Goal: Transaction & Acquisition: Book appointment/travel/reservation

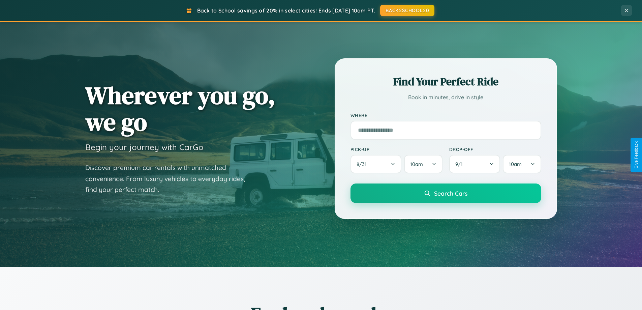
scroll to position [290, 0]
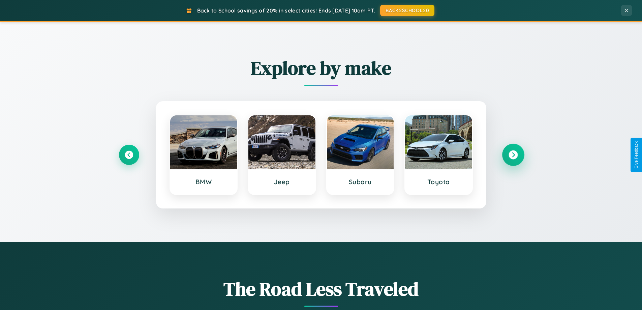
click at [513, 155] on icon at bounding box center [512, 154] width 9 height 9
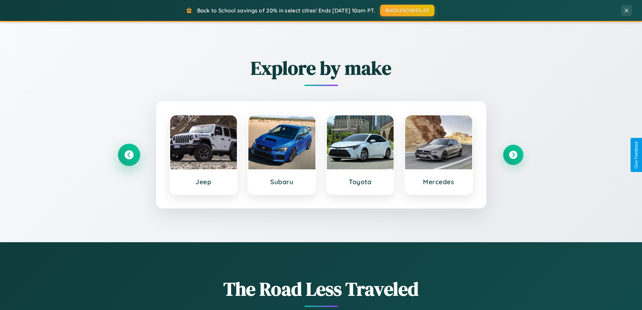
click at [129, 155] on icon at bounding box center [128, 154] width 9 height 9
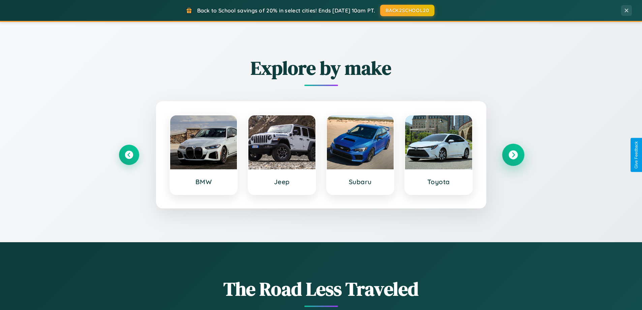
click at [513, 155] on icon at bounding box center [512, 154] width 9 height 9
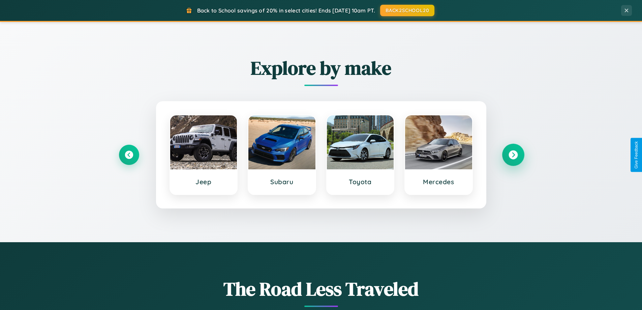
click at [513, 155] on icon at bounding box center [512, 154] width 9 height 9
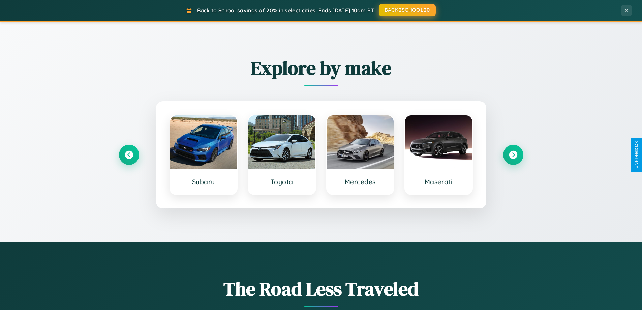
click at [407, 10] on button "BACK2SCHOOL20" at bounding box center [407, 10] width 57 height 12
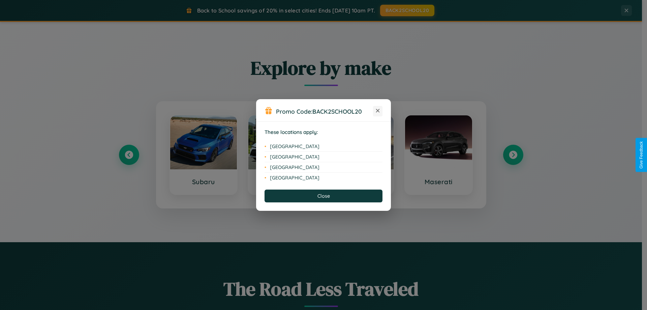
click at [378, 111] on icon at bounding box center [378, 111] width 4 height 4
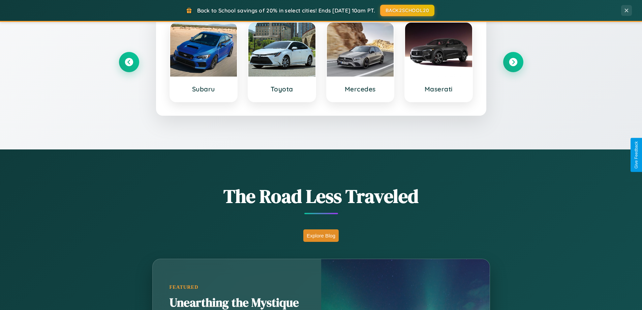
scroll to position [1083, 0]
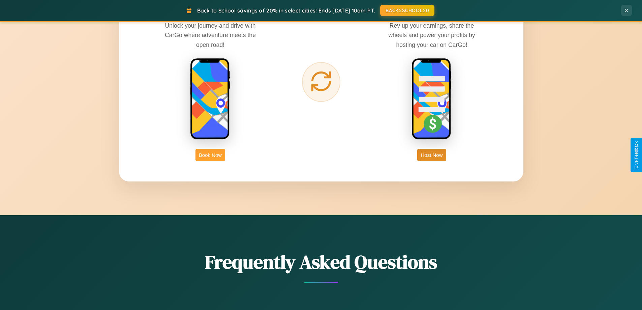
click at [210, 155] on button "Book Now" at bounding box center [210, 155] width 30 height 12
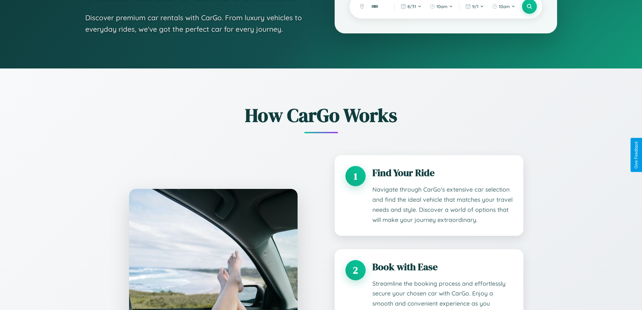
scroll to position [1184, 0]
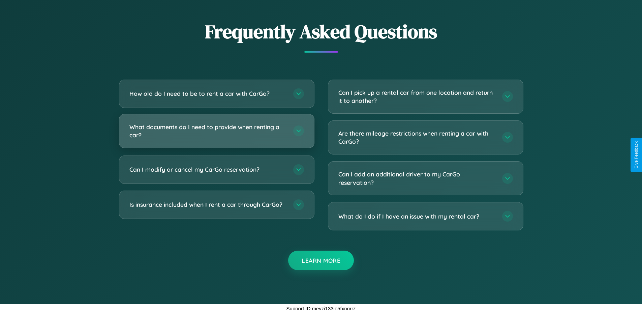
click at [216, 131] on h3 "What documents do I need to provide when renting a car?" at bounding box center [207, 131] width 157 height 17
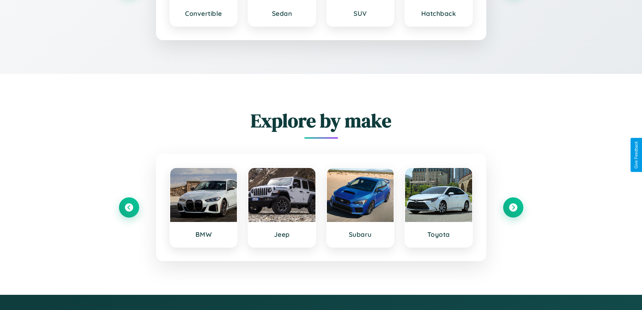
scroll to position [1138, 0]
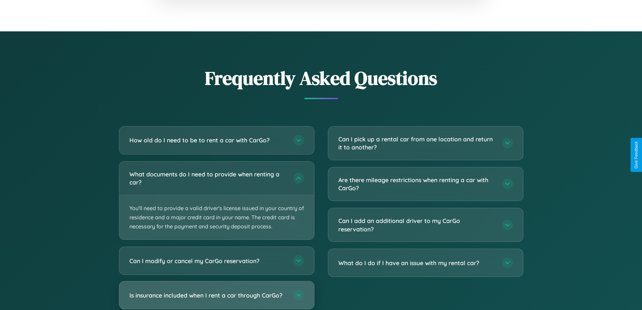
click at [216, 296] on h3 "Is insurance included when I rent a car through CarGo?" at bounding box center [207, 295] width 157 height 8
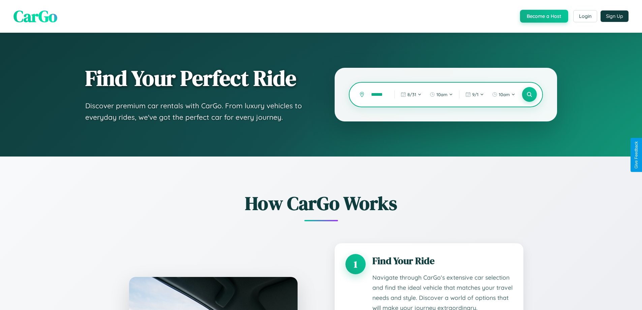
scroll to position [1201, 0]
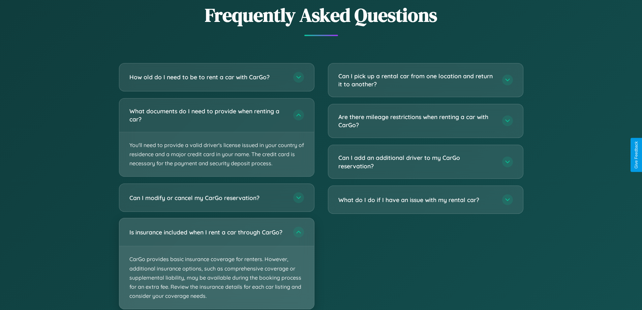
type input "******"
click at [216, 263] on p "CarGo provides basic insurance coverage for renters. However, additional insura…" at bounding box center [216, 277] width 195 height 63
